Goal: Information Seeking & Learning: Find specific page/section

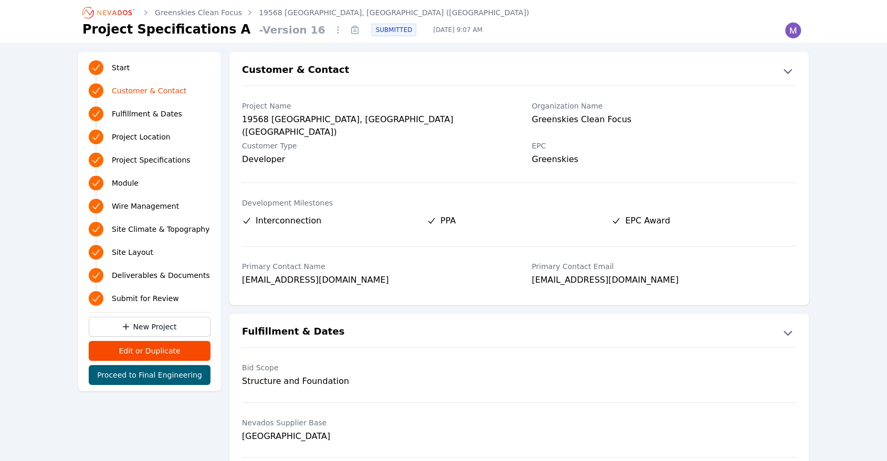
click at [115, 8] on icon "Breadcrumb" at bounding box center [109, 12] width 58 height 17
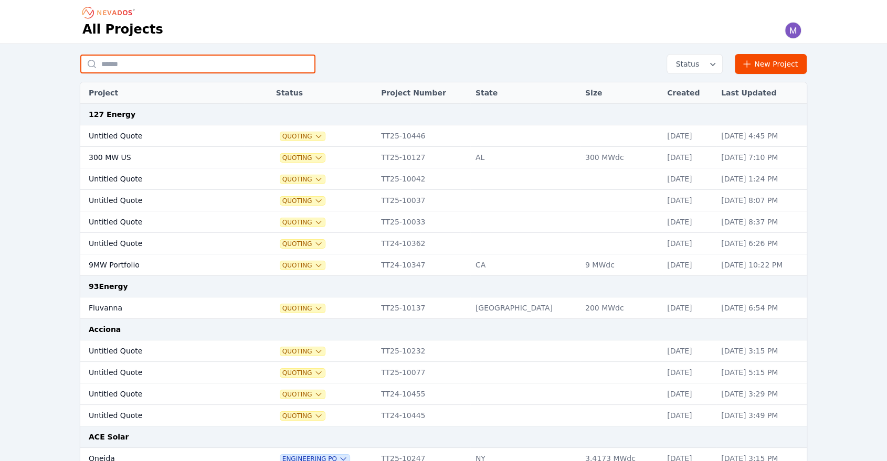
click at [160, 66] on input "text" at bounding box center [197, 64] width 235 height 19
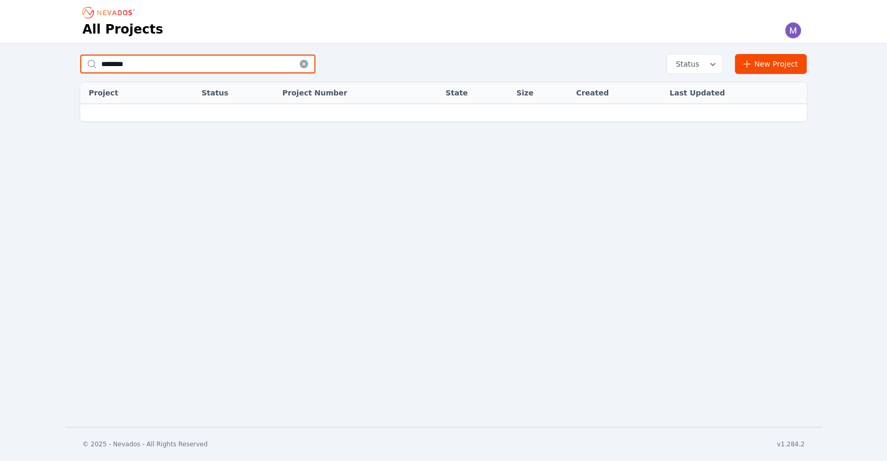
click at [156, 66] on input "********" at bounding box center [197, 64] width 235 height 19
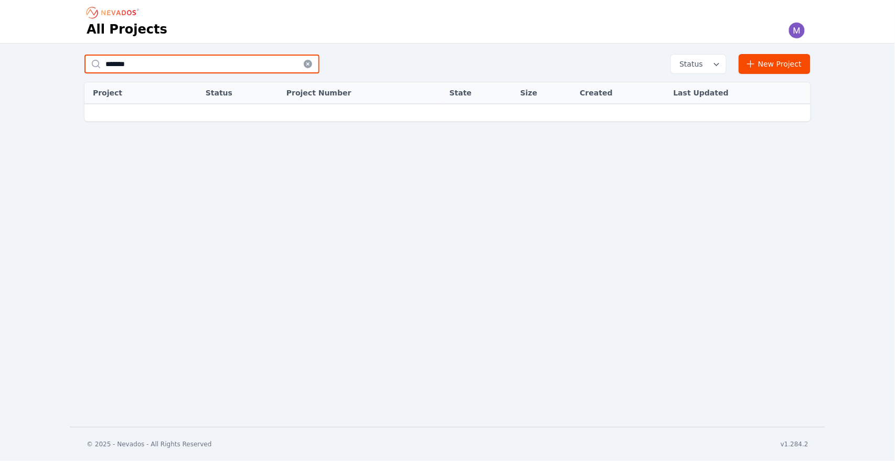
type input "*******"
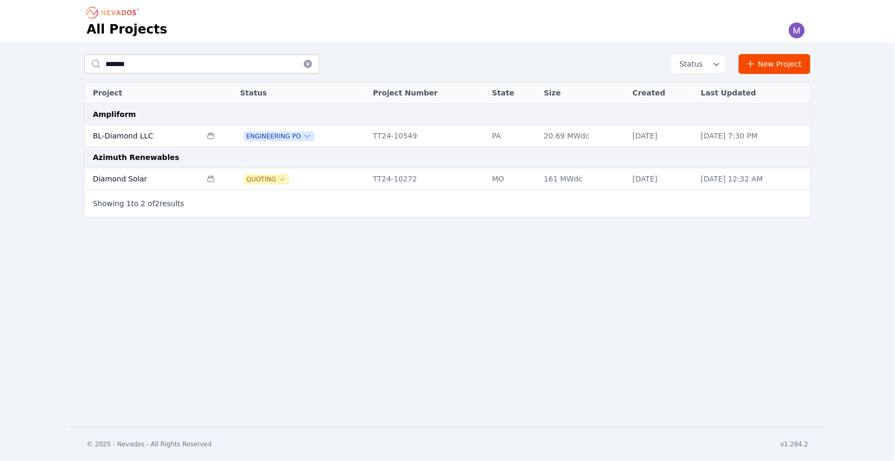
click at [132, 133] on td "BL-Diamond LLC" at bounding box center [143, 136] width 117 height 22
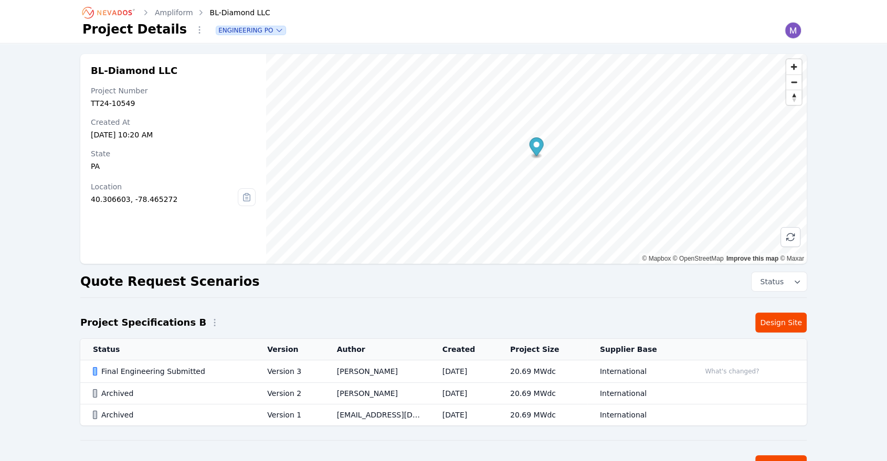
click at [179, 371] on div "Final Engineering Submitted" at bounding box center [171, 371] width 156 height 10
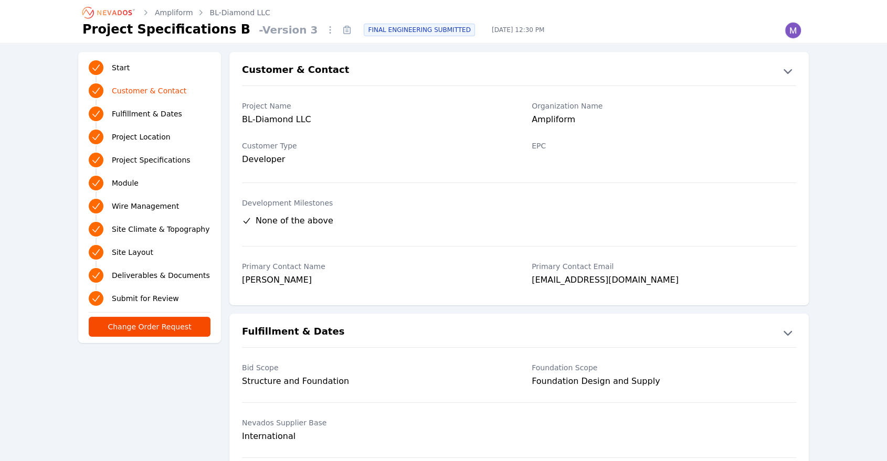
scroll to position [2339, 0]
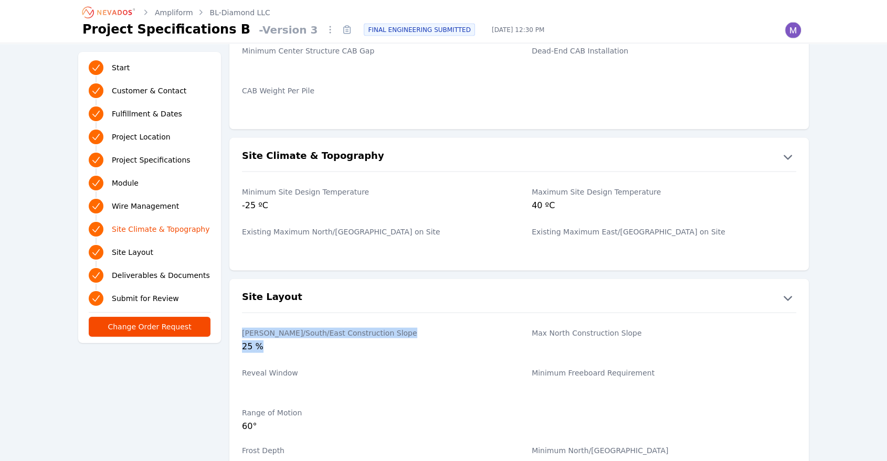
drag, startPoint x: 241, startPoint y: 333, endPoint x: 270, endPoint y: 348, distance: 33.1
click at [270, 348] on div "[PERSON_NAME]/South/East Construction Slope 25 % Max North Construction Slope" at bounding box center [518, 342] width 579 height 40
click at [288, 347] on div "25 %" at bounding box center [374, 348] width 265 height 15
drag, startPoint x: 241, startPoint y: 332, endPoint x: 304, endPoint y: 353, distance: 67.1
click at [304, 353] on div "[PERSON_NAME]/South/East Construction Slope 25 % Max North Construction Slope" at bounding box center [518, 342] width 579 height 40
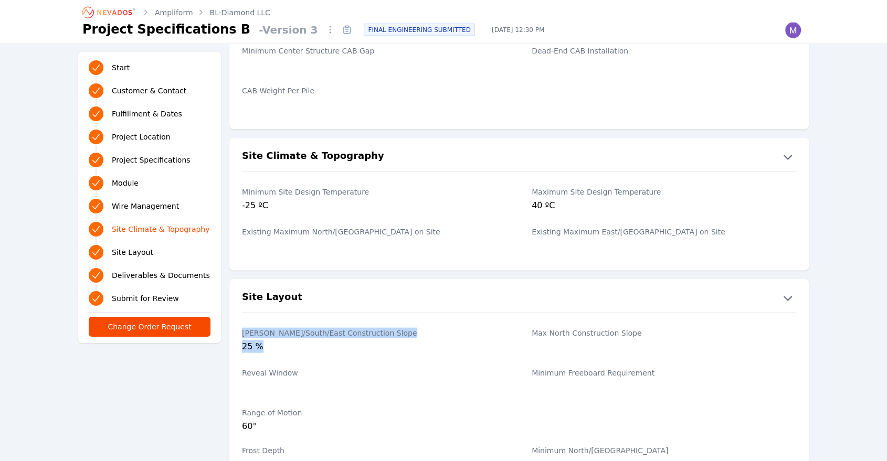
click at [304, 353] on div "25 %" at bounding box center [374, 348] width 265 height 15
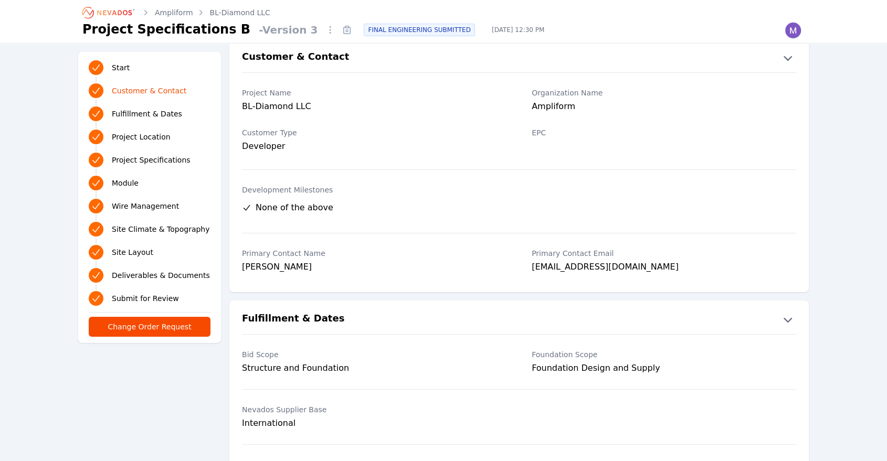
scroll to position [16, 0]
